Goal: Task Accomplishment & Management: Manage account settings

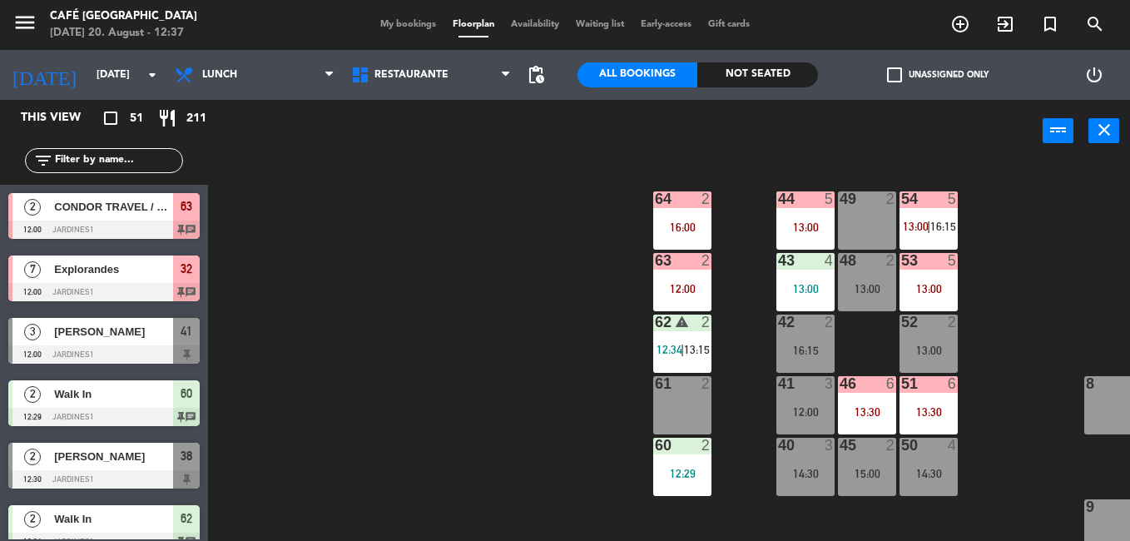
click at [377, 25] on span "My bookings" at bounding box center [408, 24] width 72 height 9
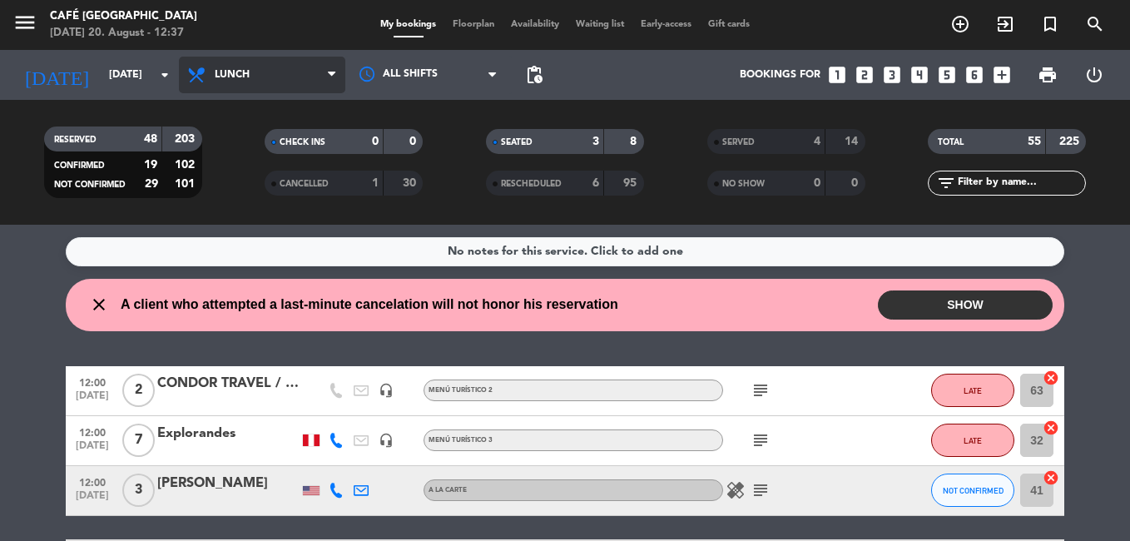
click at [268, 87] on span "Lunch" at bounding box center [262, 75] width 166 height 37
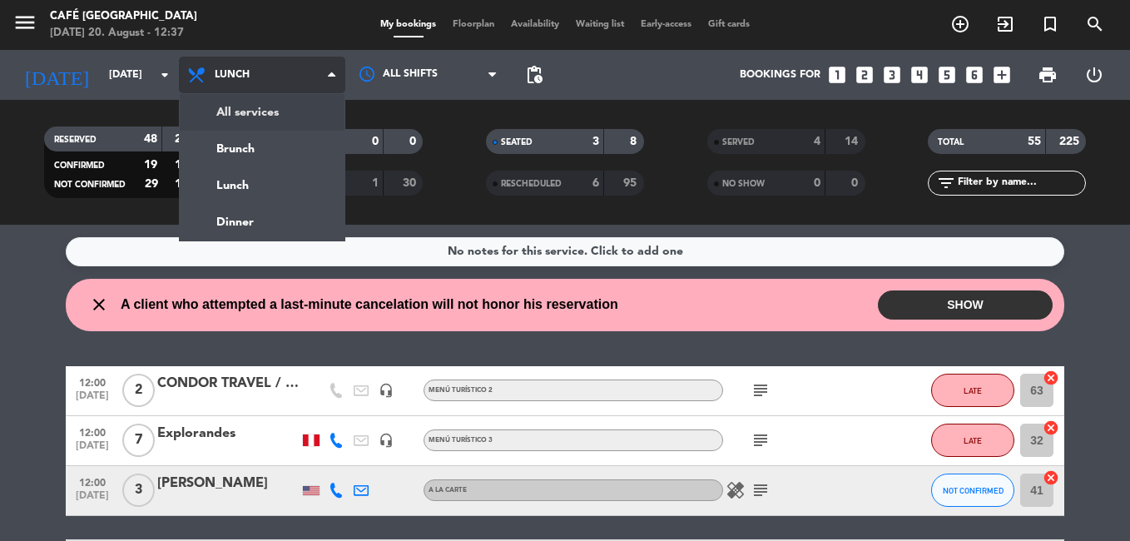
click at [281, 121] on div "menu Café Museo Larco [DATE] 20. August - 12:37 My bookings Floorplan Availabil…" at bounding box center [565, 112] width 1130 height 225
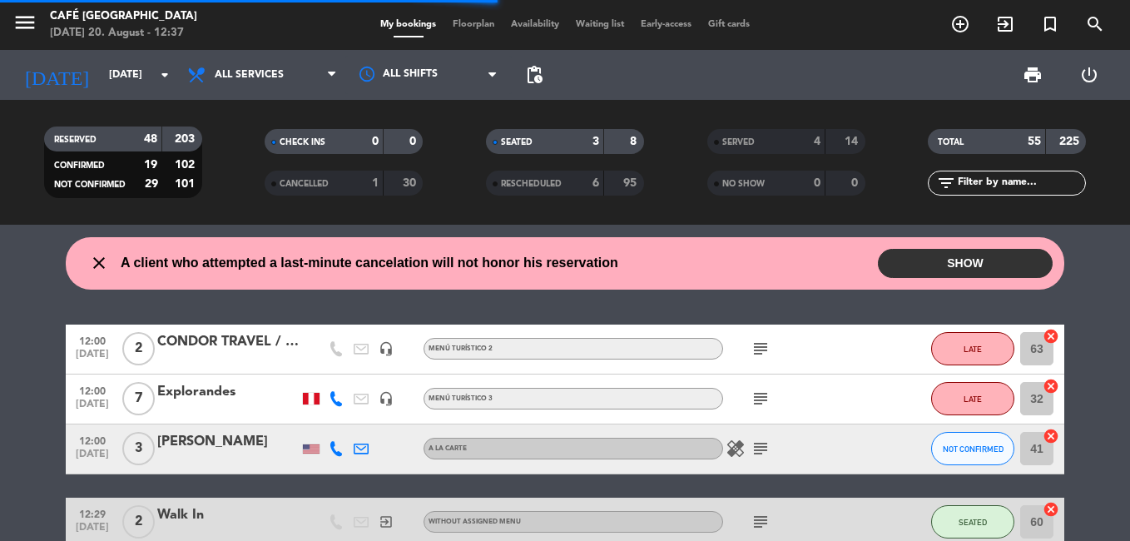
click at [996, 179] on input "text" at bounding box center [1020, 183] width 129 height 18
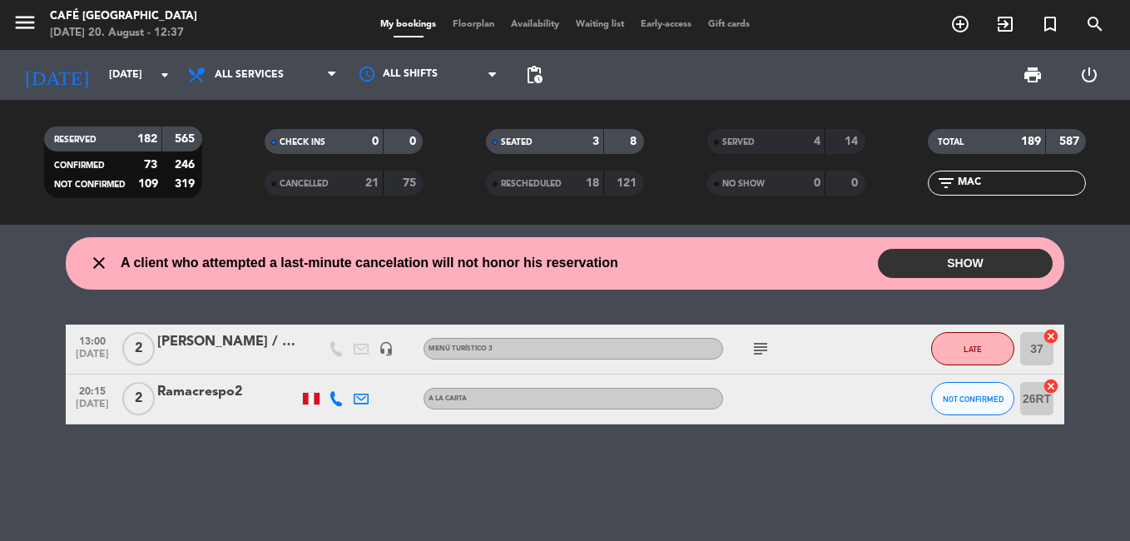
type input "MAC"
click at [985, 180] on input "MAC" at bounding box center [1020, 183] width 129 height 18
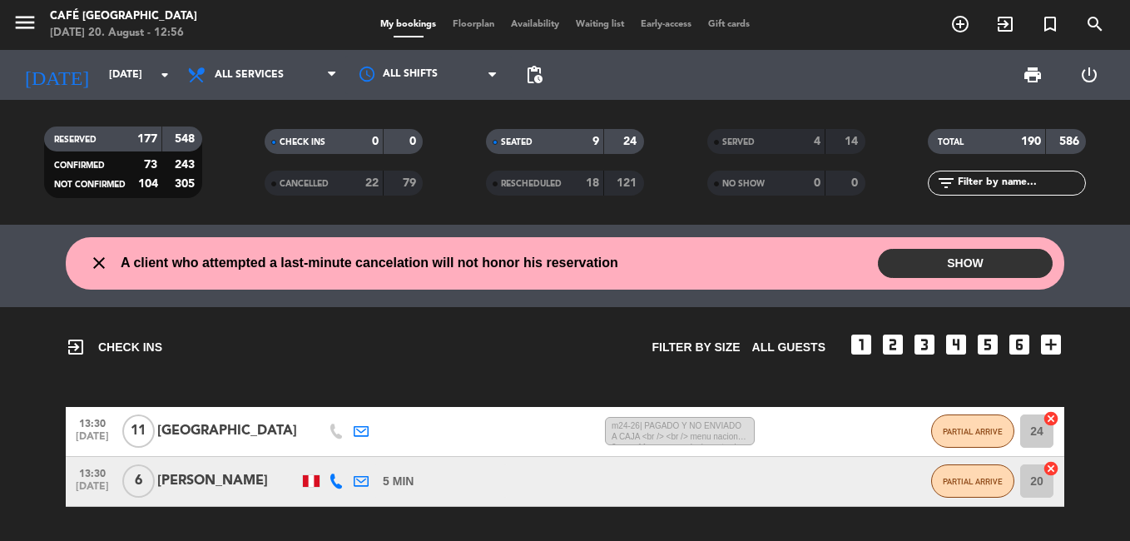
click at [455, 28] on span "Floorplan" at bounding box center [473, 24] width 58 height 9
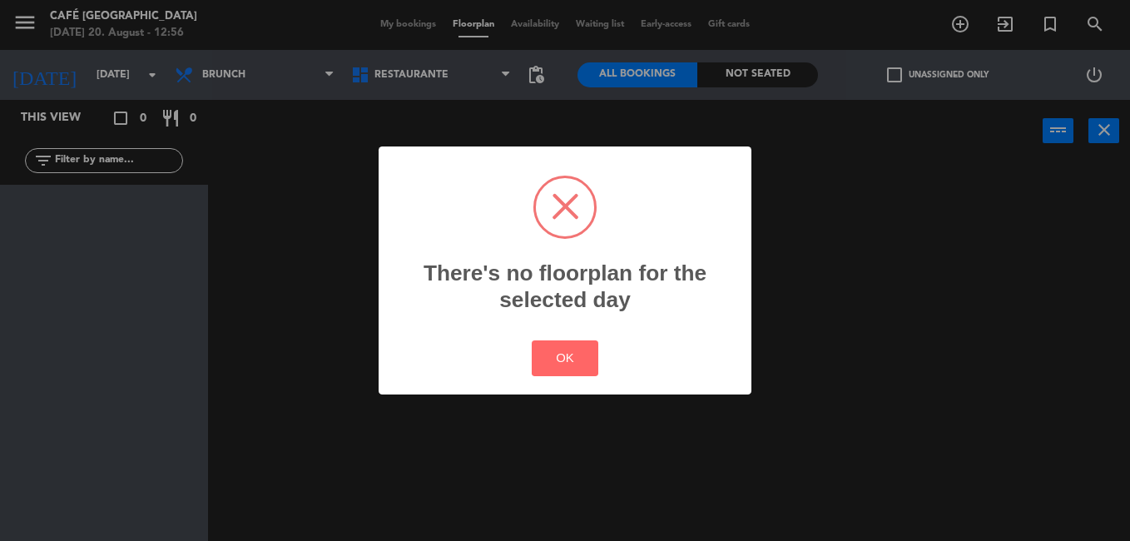
click at [263, 82] on div "? ! i There's no floorplan for the selected day × OK Cancel" at bounding box center [565, 270] width 1130 height 541
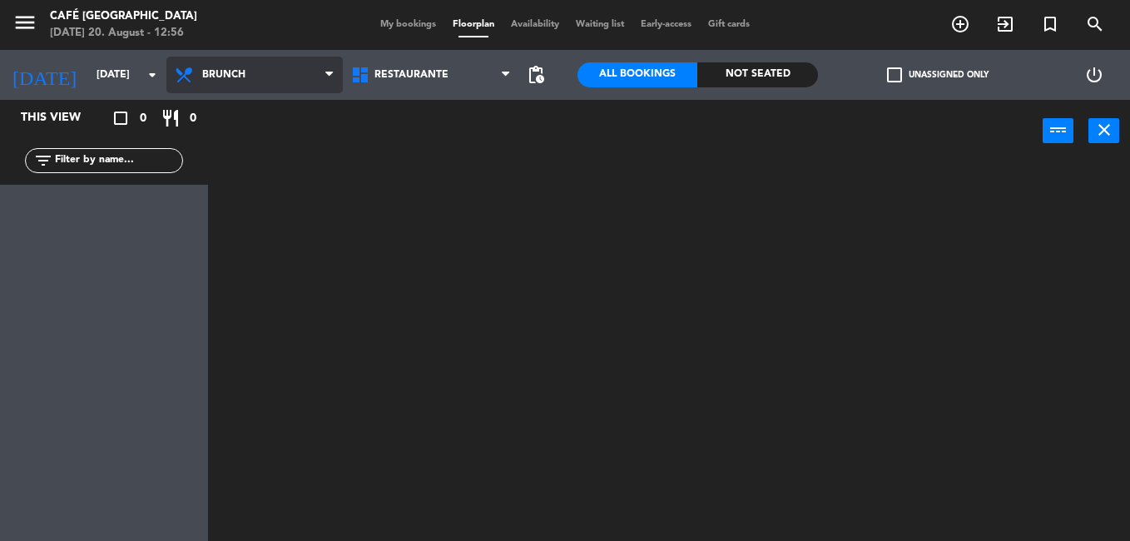
click at [215, 72] on span "Brunch" at bounding box center [223, 75] width 43 height 12
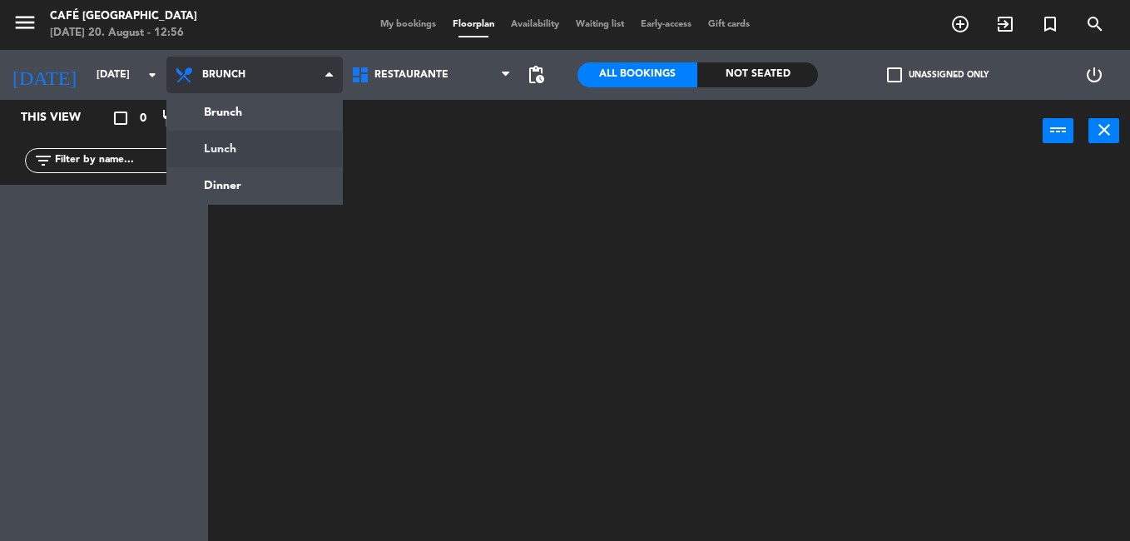
click at [254, 146] on ng-component "menu Café Museo Larco [DATE] 20. August - 12:56 My bookings Floorplan Availabil…" at bounding box center [565, 270] width 1130 height 541
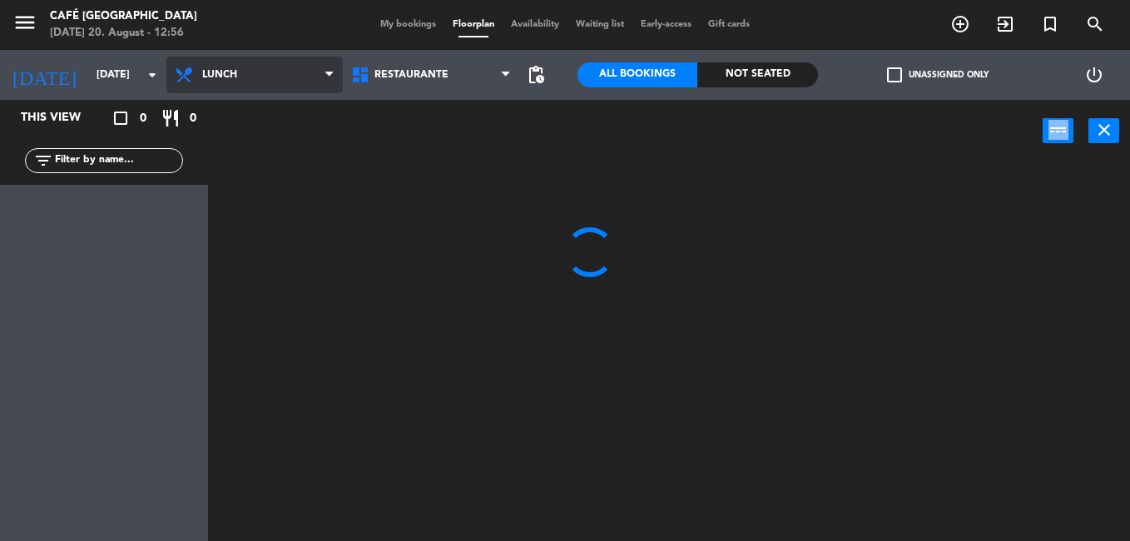
click at [254, 146] on div "power_input close" at bounding box center [625, 131] width 834 height 63
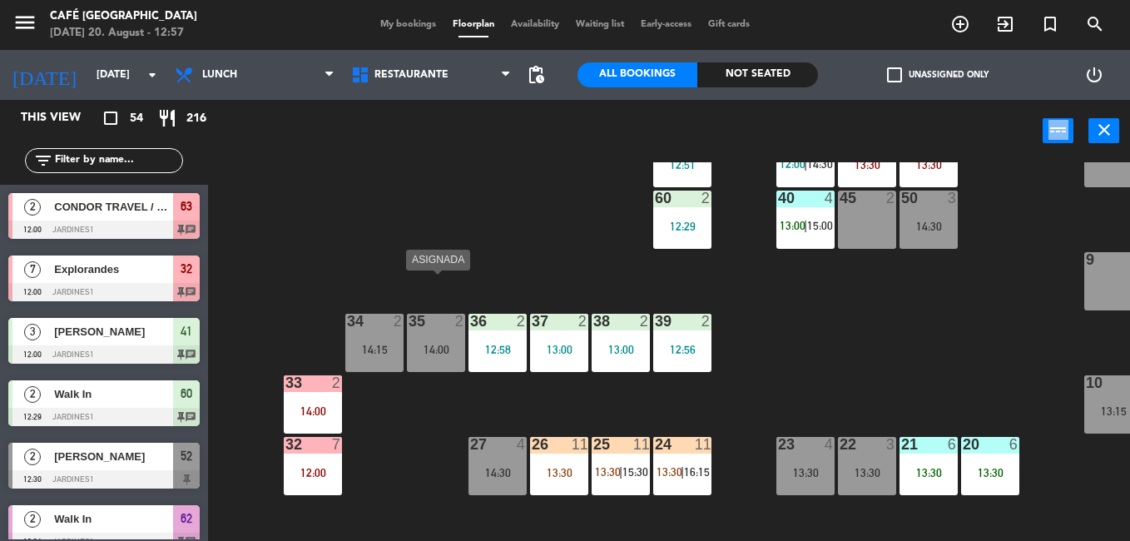
scroll to position [333, 0]
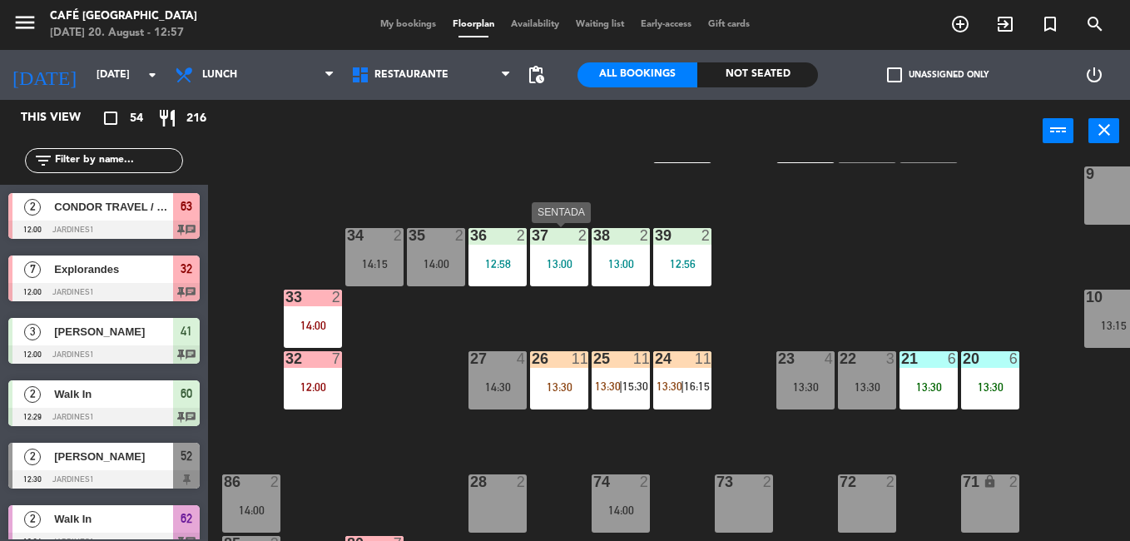
click at [562, 259] on div "13:00" at bounding box center [559, 264] width 58 height 12
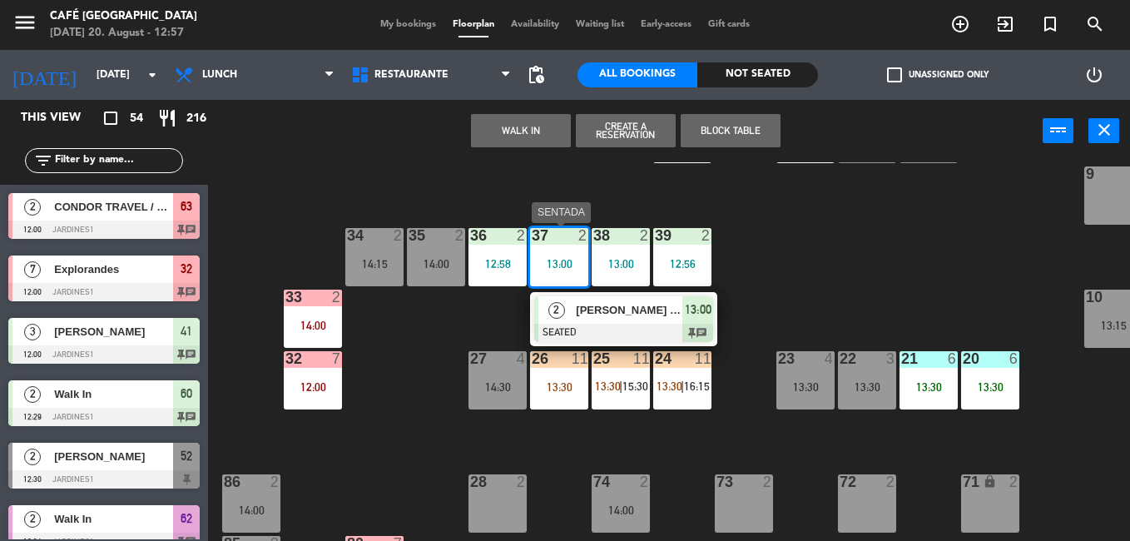
click at [605, 338] on div at bounding box center [623, 333] width 179 height 18
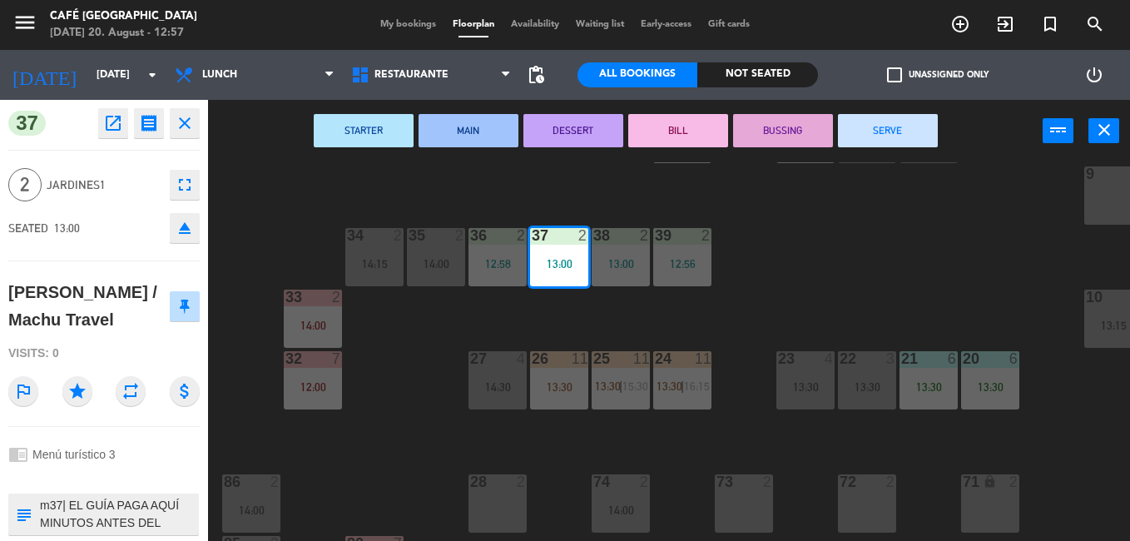
click at [121, 128] on icon "open_in_new" at bounding box center [113, 123] width 20 height 20
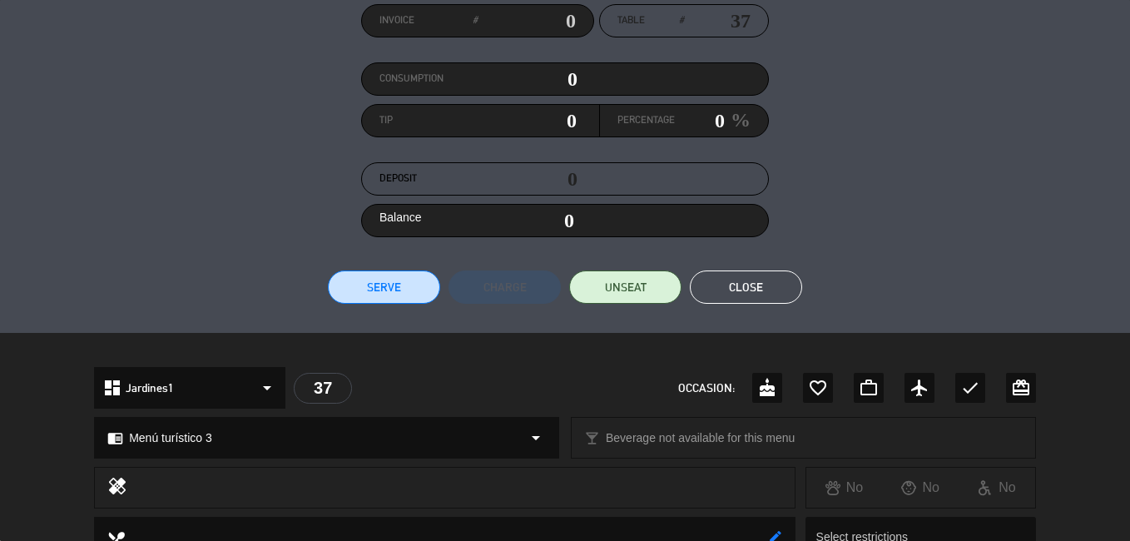
scroll to position [102, 0]
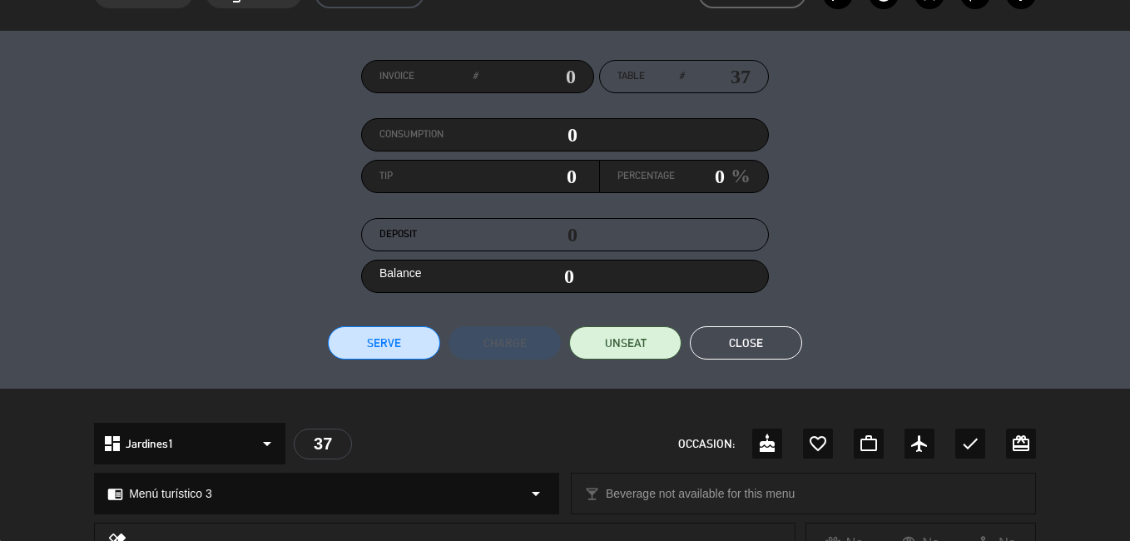
click at [772, 338] on button "Close" at bounding box center [746, 342] width 112 height 33
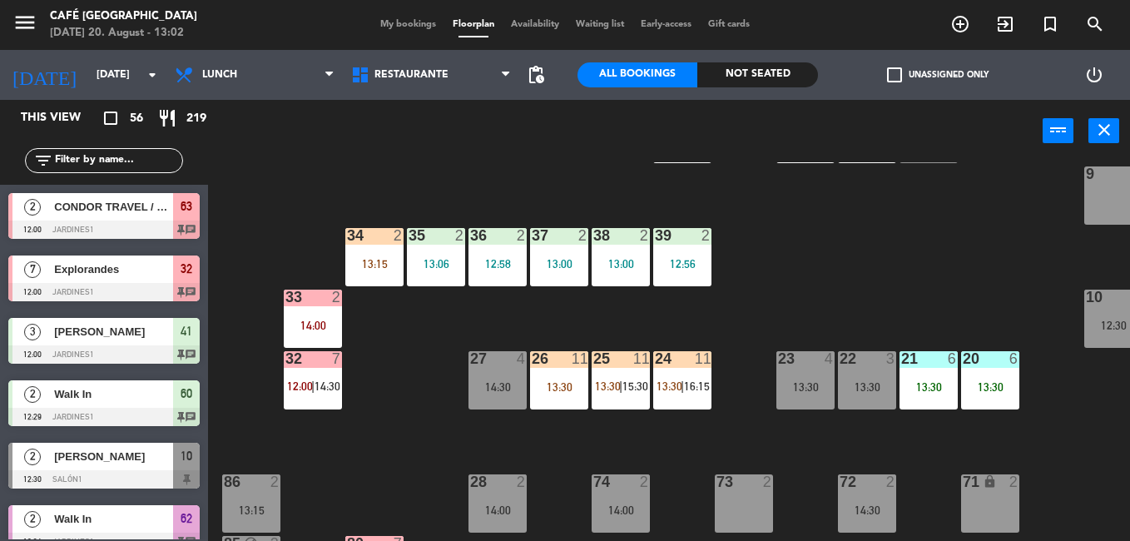
scroll to position [0, 0]
click at [410, 22] on span "My bookings" at bounding box center [408, 24] width 72 height 9
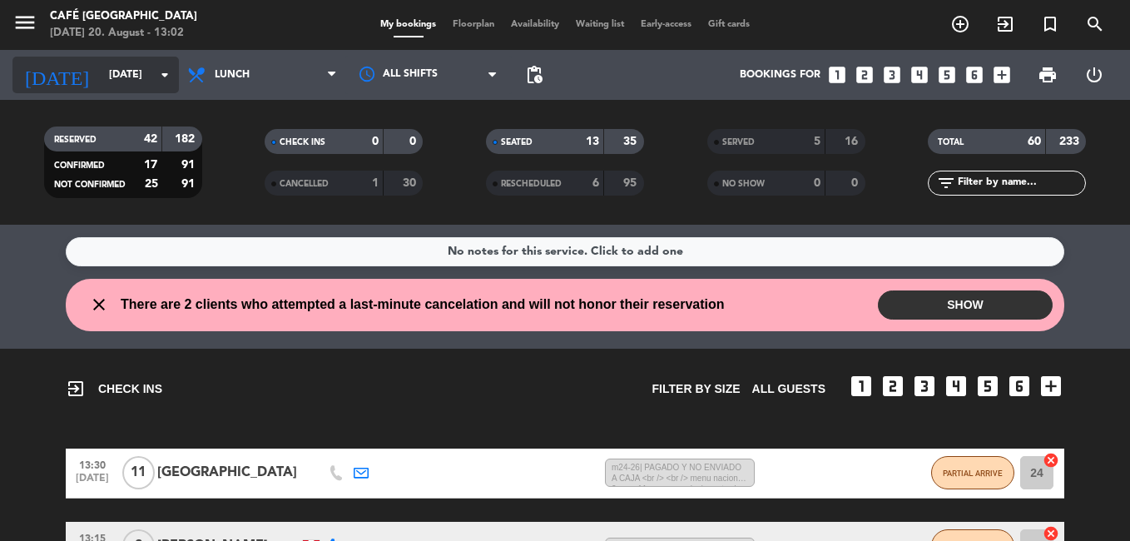
click at [101, 84] on input "[DATE]" at bounding box center [171, 75] width 141 height 28
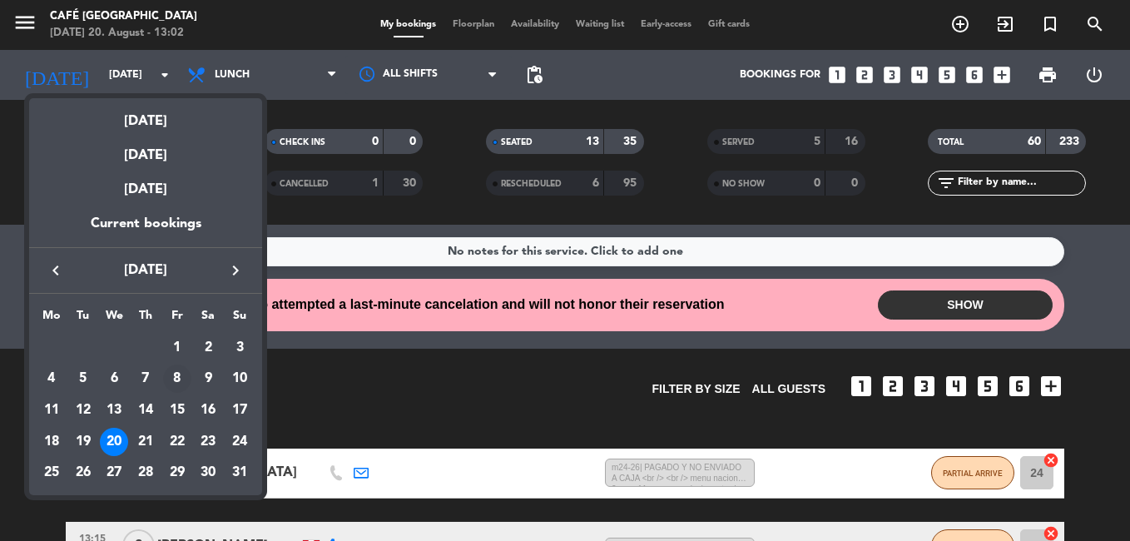
click at [179, 377] on div "8" at bounding box center [177, 378] width 28 height 28
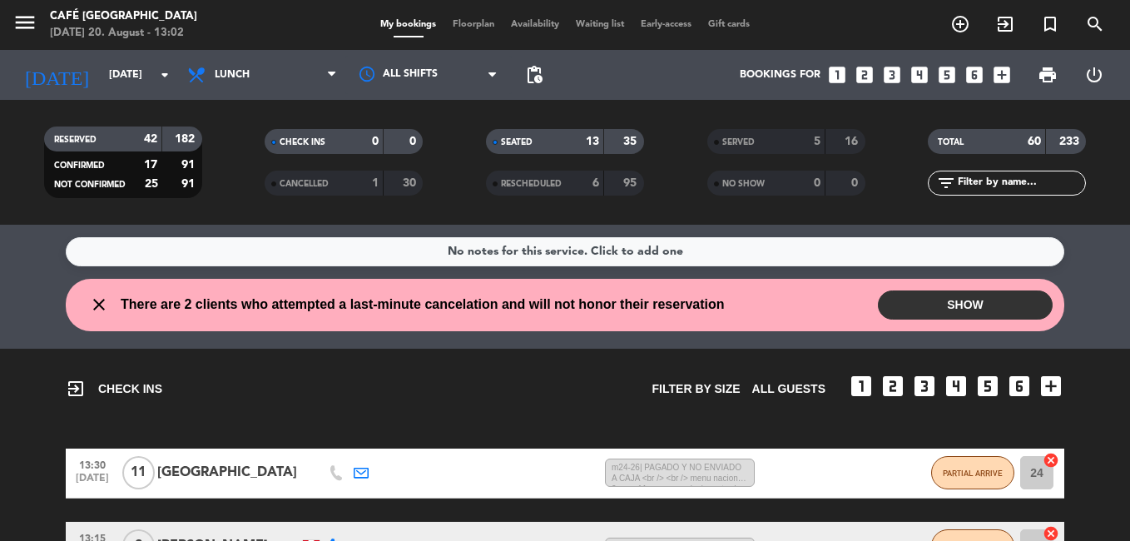
type input "[DATE]"
